Goal: Entertainment & Leisure: Consume media (video, audio)

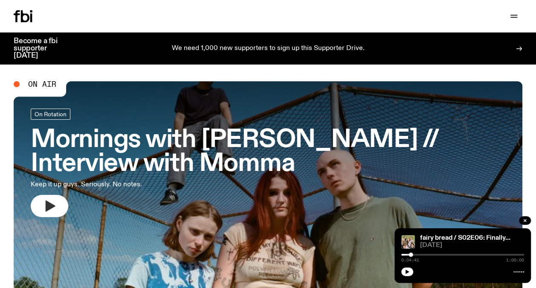
click at [50, 204] on icon "button" at bounding box center [51, 205] width 10 height 11
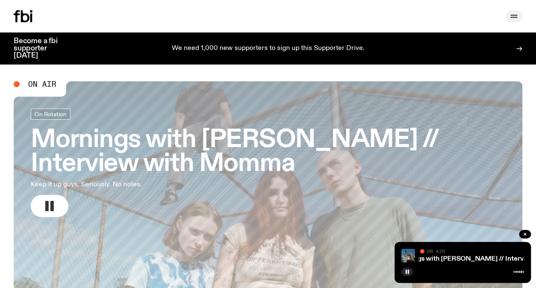
click at [516, 17] on icon "button" at bounding box center [514, 17] width 7 height 0
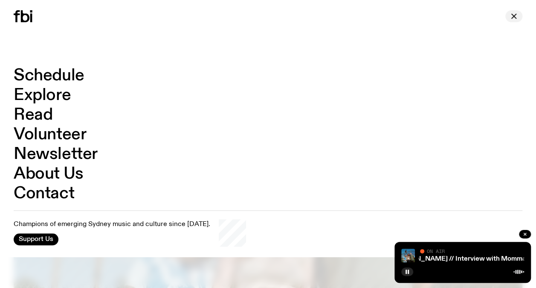
click at [512, 15] on icon "button" at bounding box center [514, 16] width 5 height 5
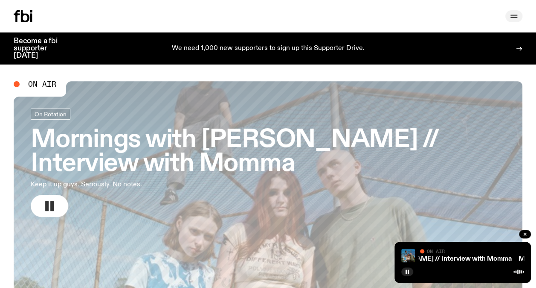
click at [510, 15] on icon "button" at bounding box center [514, 16] width 10 height 10
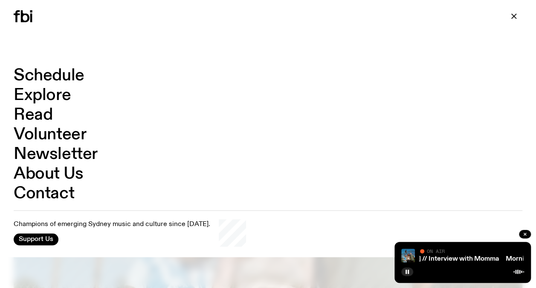
click at [64, 76] on link "Schedule" at bounding box center [49, 75] width 71 height 16
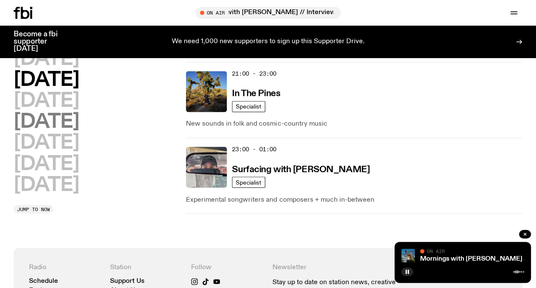
scroll to position [338, 0]
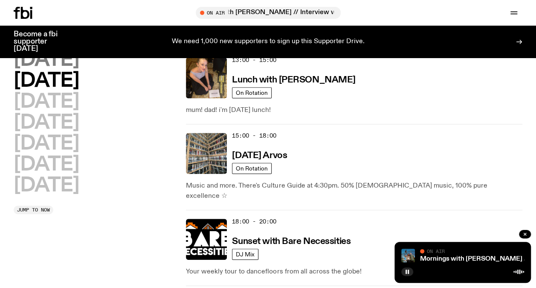
click at [56, 64] on h2 "[DATE]" at bounding box center [46, 59] width 65 height 19
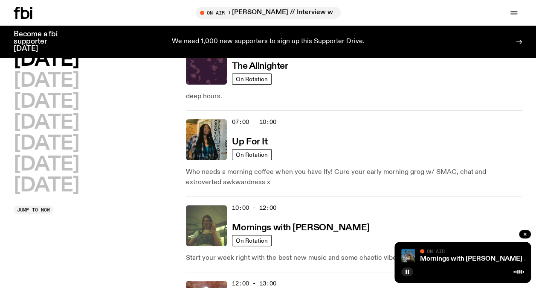
scroll to position [24, 0]
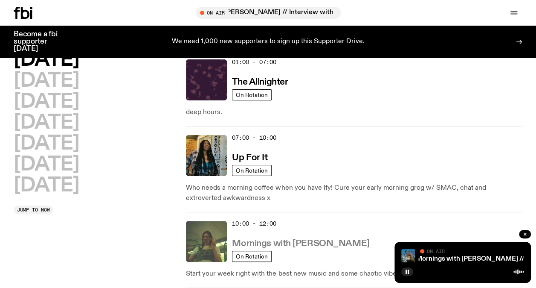
click at [256, 241] on h3 "Mornings with [PERSON_NAME]" at bounding box center [300, 243] width 137 height 9
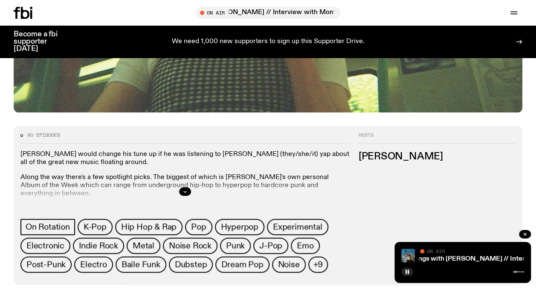
scroll to position [420, 0]
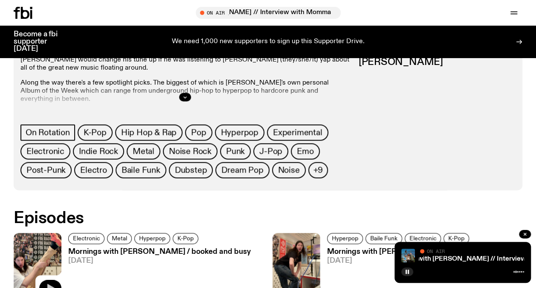
click at [48, 283] on icon "button" at bounding box center [50, 287] width 7 height 9
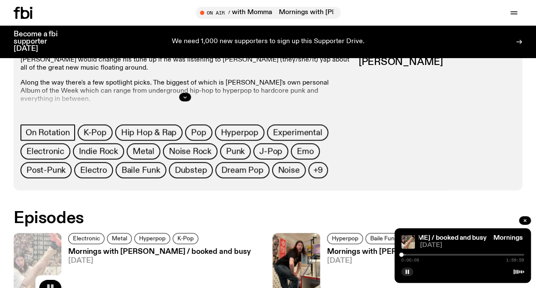
click at [408, 254] on div at bounding box center [463, 254] width 123 height 2
click at [411, 254] on div at bounding box center [463, 254] width 123 height 2
click at [413, 253] on div at bounding box center [463, 254] width 123 height 2
click at [419, 253] on div at bounding box center [463, 254] width 123 height 2
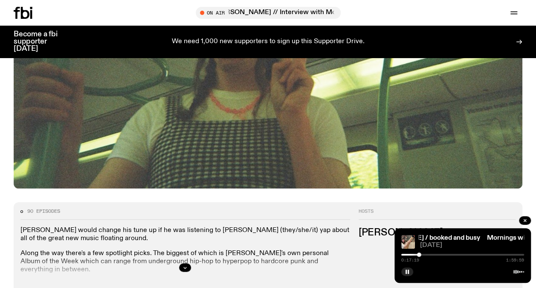
scroll to position [250, 0]
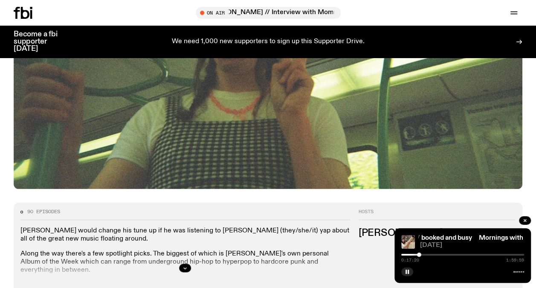
click at [422, 253] on div at bounding box center [463, 254] width 123 height 2
click at [423, 253] on div at bounding box center [423, 254] width 4 height 4
click at [445, 253] on div at bounding box center [463, 254] width 123 height 2
click at [447, 255] on div at bounding box center [463, 254] width 123 height 2
click at [451, 254] on div at bounding box center [463, 254] width 123 height 2
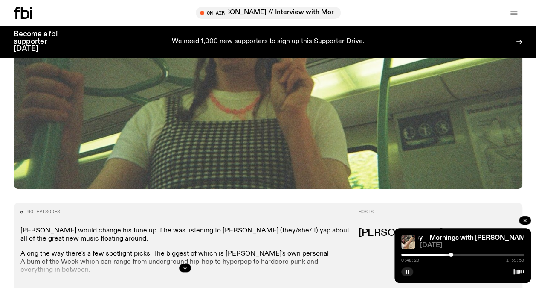
click at [455, 254] on div at bounding box center [463, 254] width 123 height 2
click at [458, 254] on div at bounding box center [463, 254] width 123 height 2
click at [462, 254] on div at bounding box center [463, 254] width 123 height 2
click at [406, 270] on rect "button" at bounding box center [406, 271] width 1 height 4
